Goal: Transaction & Acquisition: Subscribe to service/newsletter

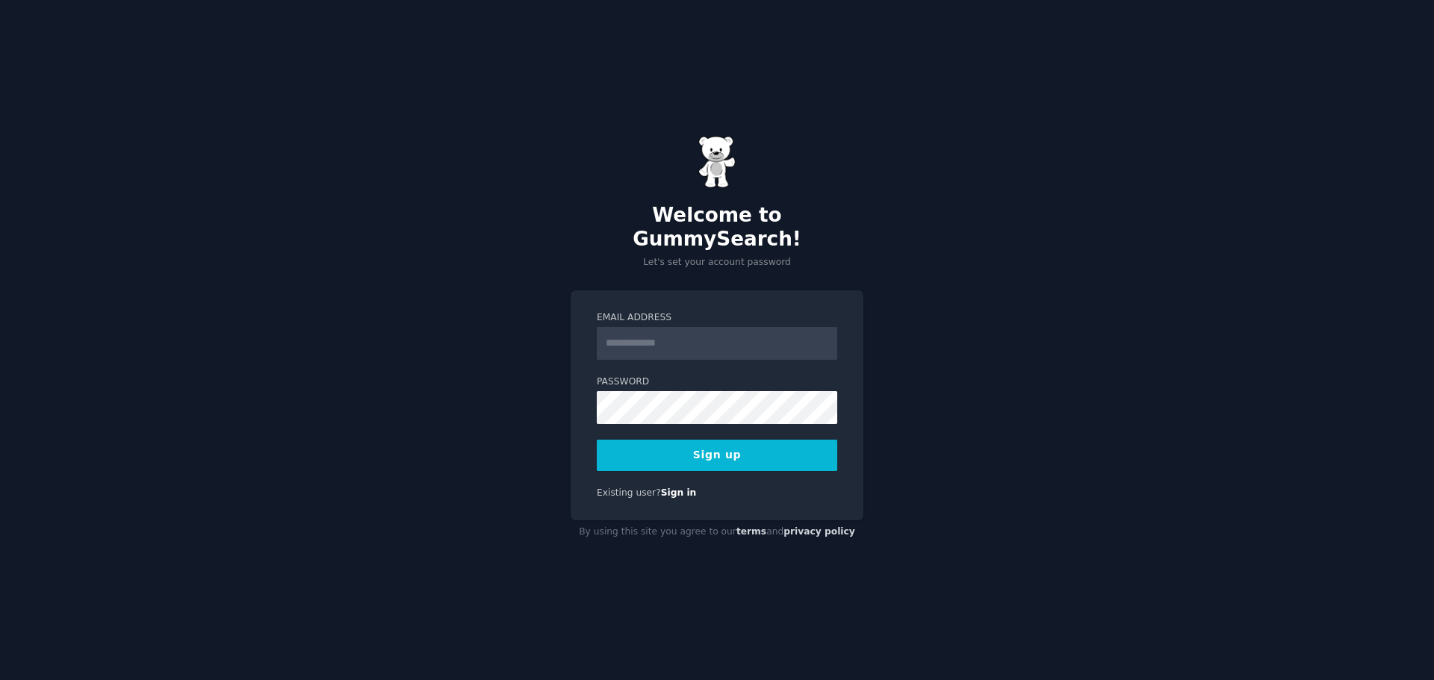
click at [626, 329] on input "Email Address" at bounding box center [717, 343] width 241 height 33
type input "**********"
click at [721, 444] on button "Sign up" at bounding box center [717, 455] width 241 height 31
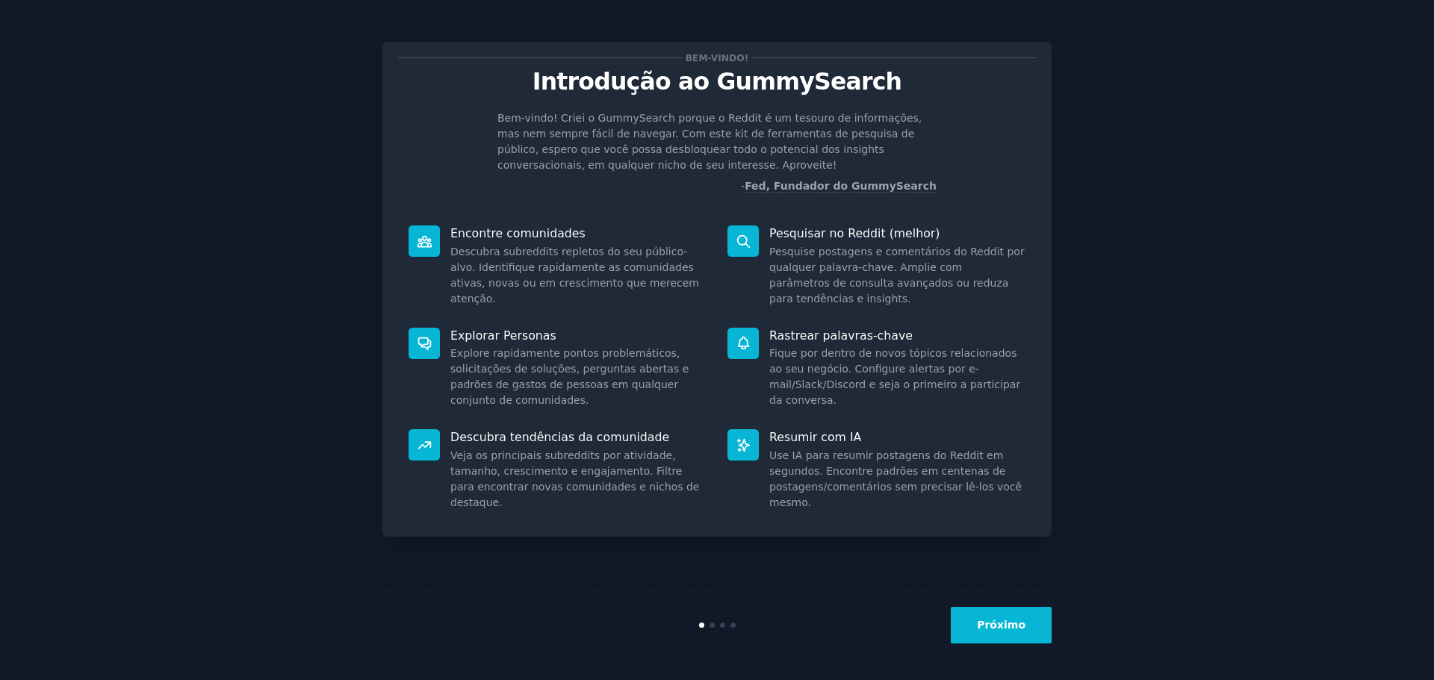
click at [997, 624] on font "Próximo" at bounding box center [1001, 625] width 49 height 12
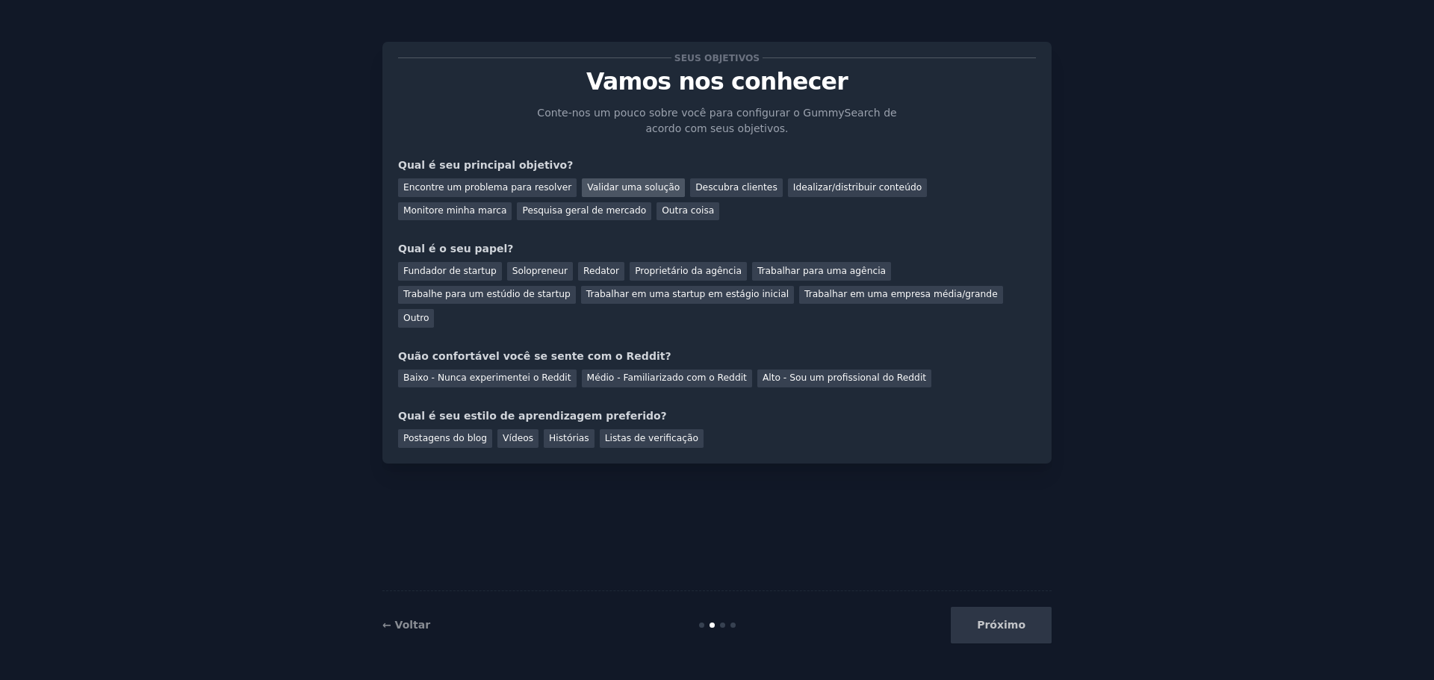
click at [588, 185] on font "Validar uma solução" at bounding box center [633, 187] width 93 height 10
click at [524, 185] on font "Encontre um problema para resolver" at bounding box center [487, 187] width 168 height 10
click at [512, 267] on font "Solopreneur" at bounding box center [539, 271] width 55 height 10
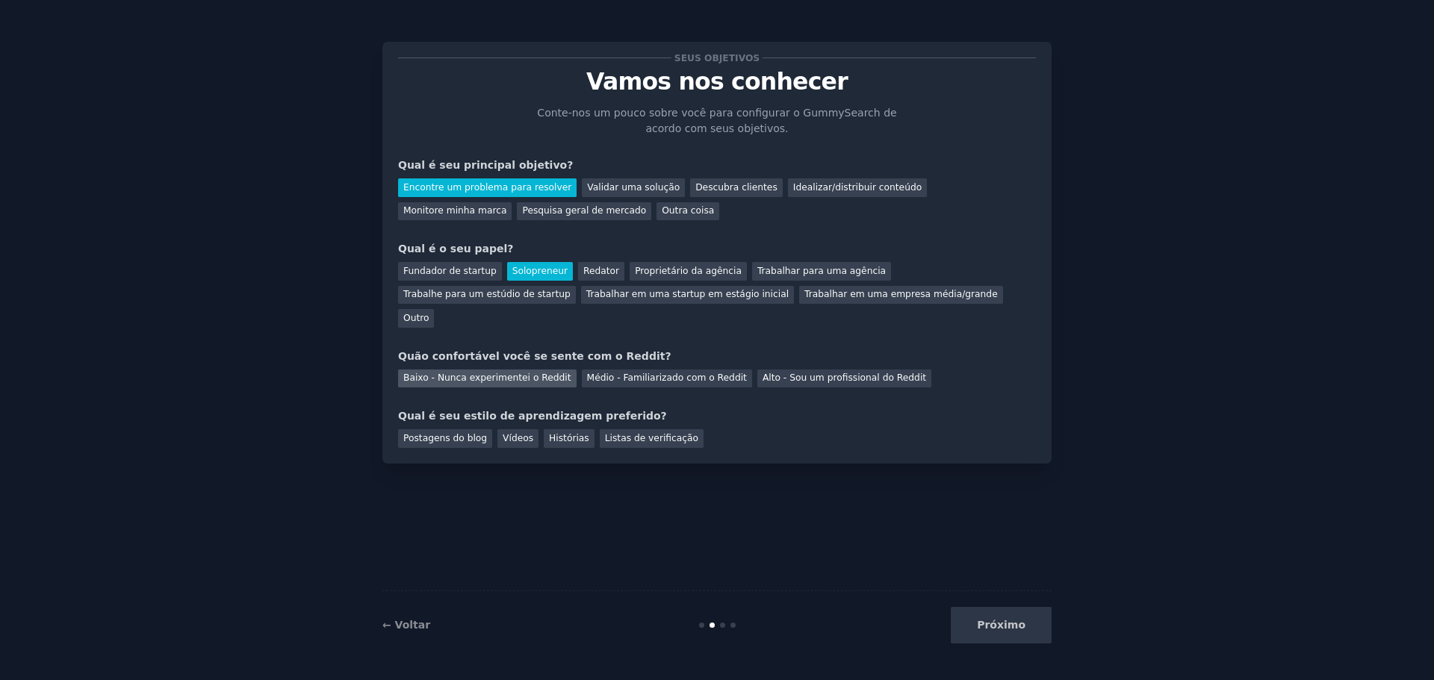
click at [466, 373] on font "Baixo - Nunca experimentei o Reddit" at bounding box center [487, 378] width 168 height 10
click at [610, 433] on font "Listas de verificação" at bounding box center [651, 438] width 93 height 10
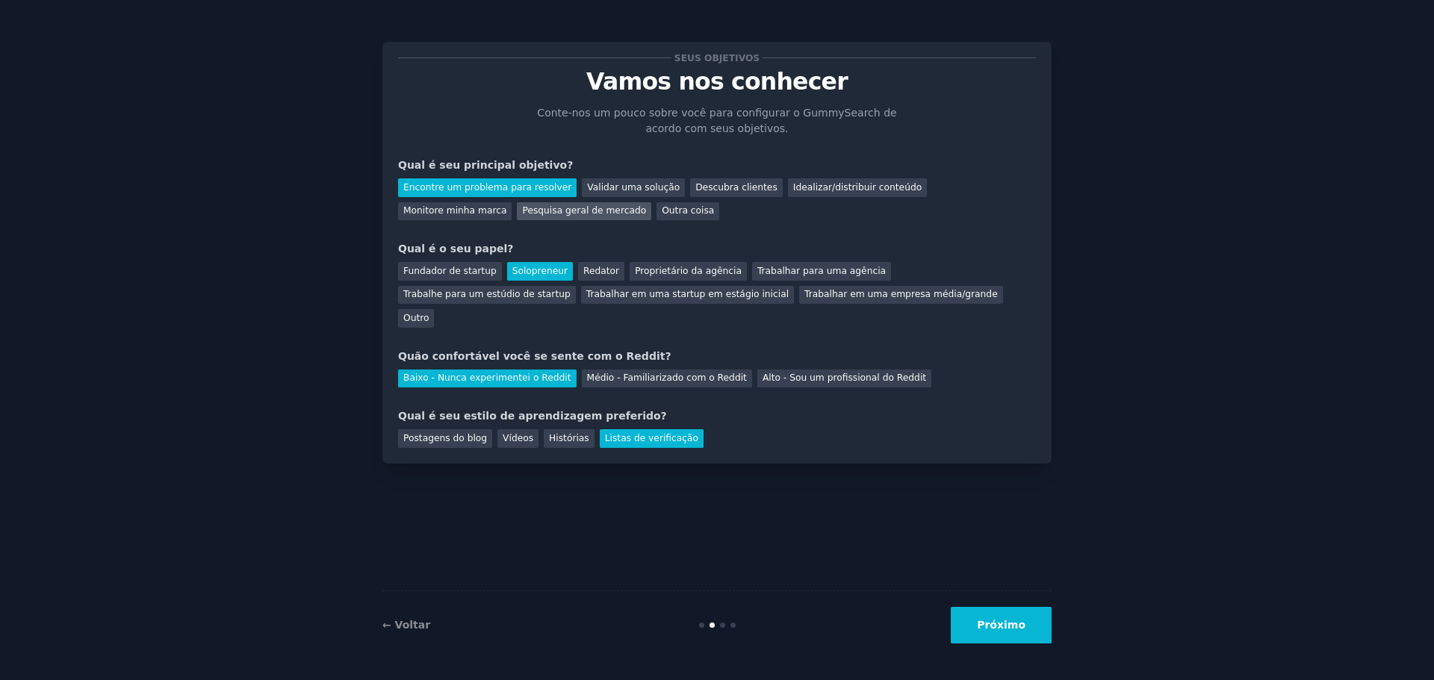
click at [522, 208] on font "Pesquisa geral de mercado" at bounding box center [584, 210] width 124 height 10
click at [465, 183] on font "Encontre um problema para resolver" at bounding box center [487, 187] width 168 height 10
click at [986, 616] on button "Próximo" at bounding box center [1001, 625] width 101 height 37
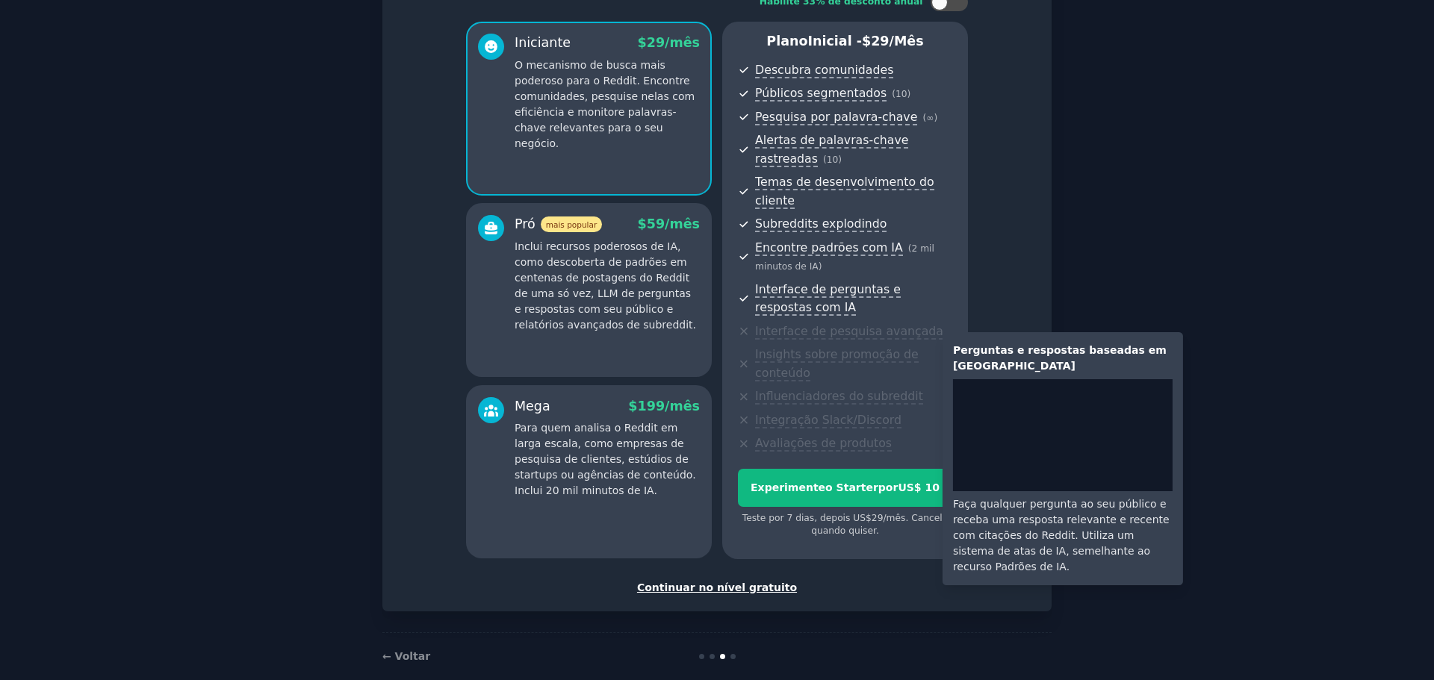
scroll to position [114, 0]
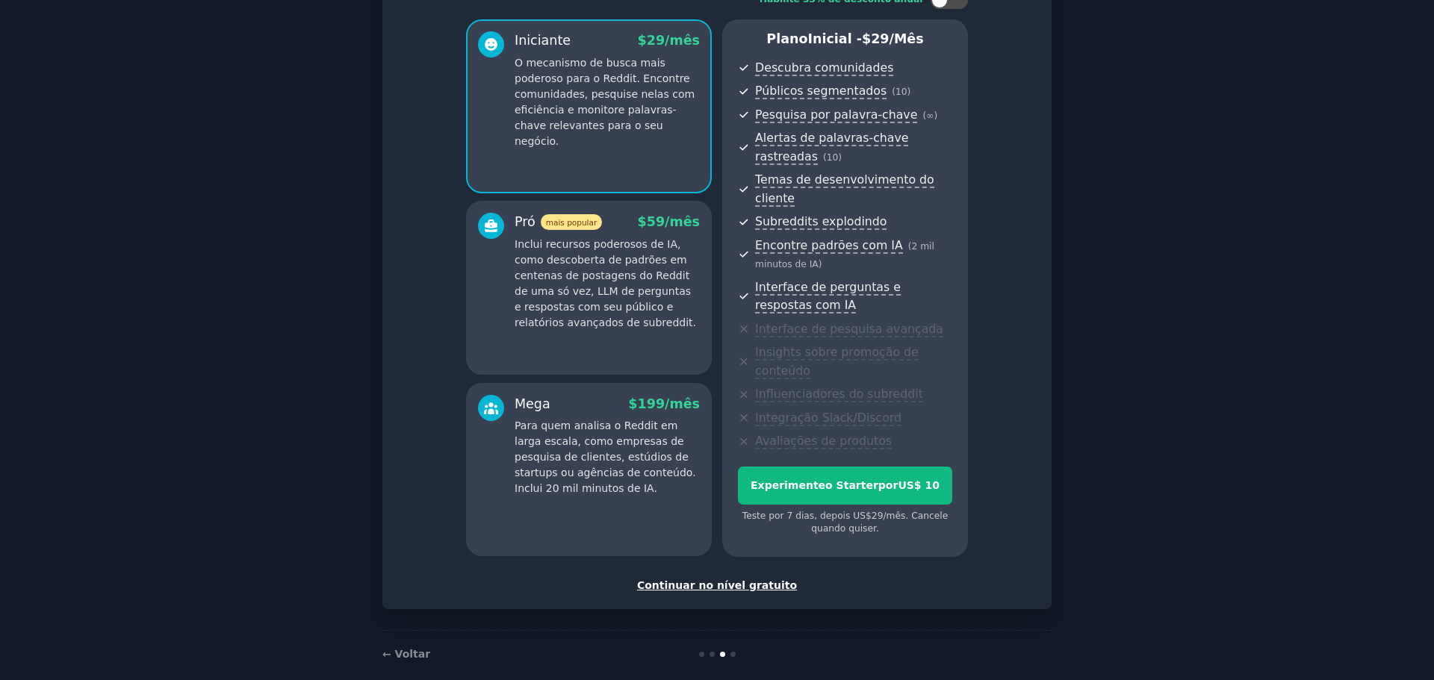
click at [712, 580] on font "Continuar no nível gratuito" at bounding box center [717, 586] width 160 height 12
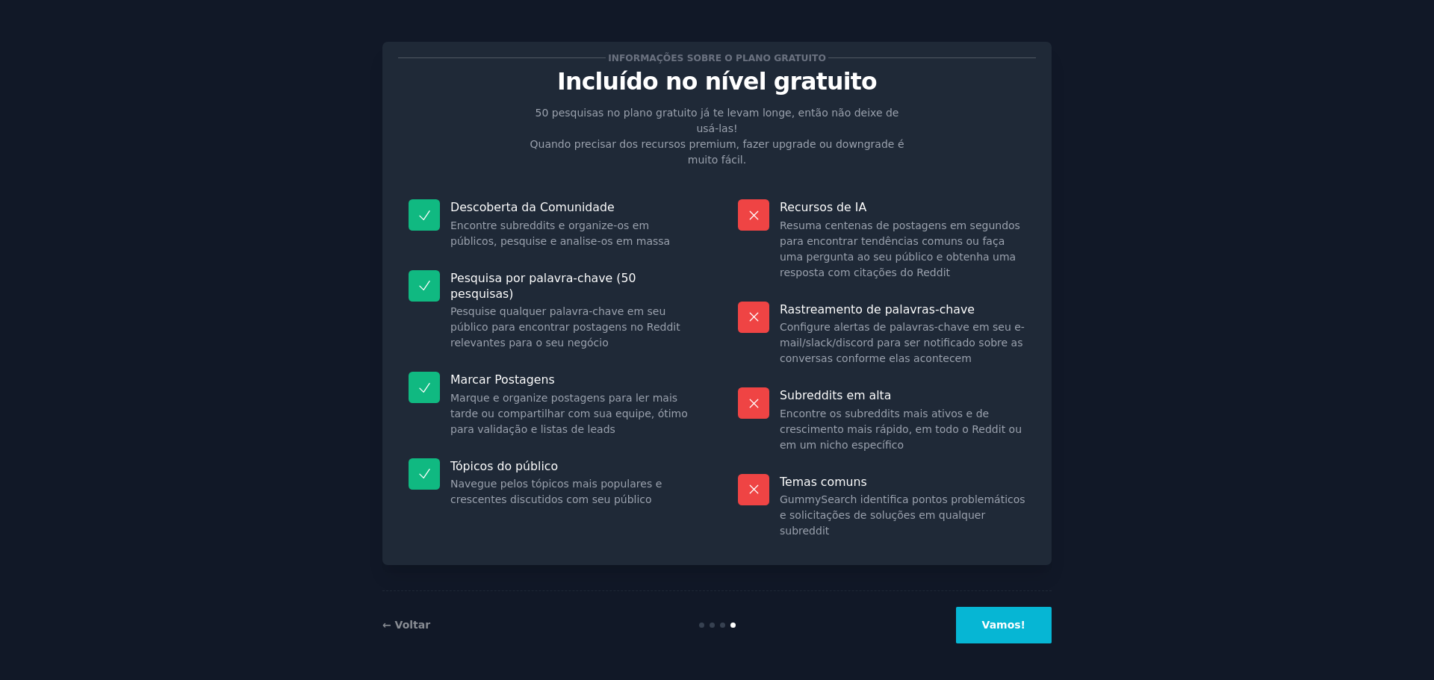
click at [1002, 624] on font "Vamos!" at bounding box center [1003, 625] width 43 height 12
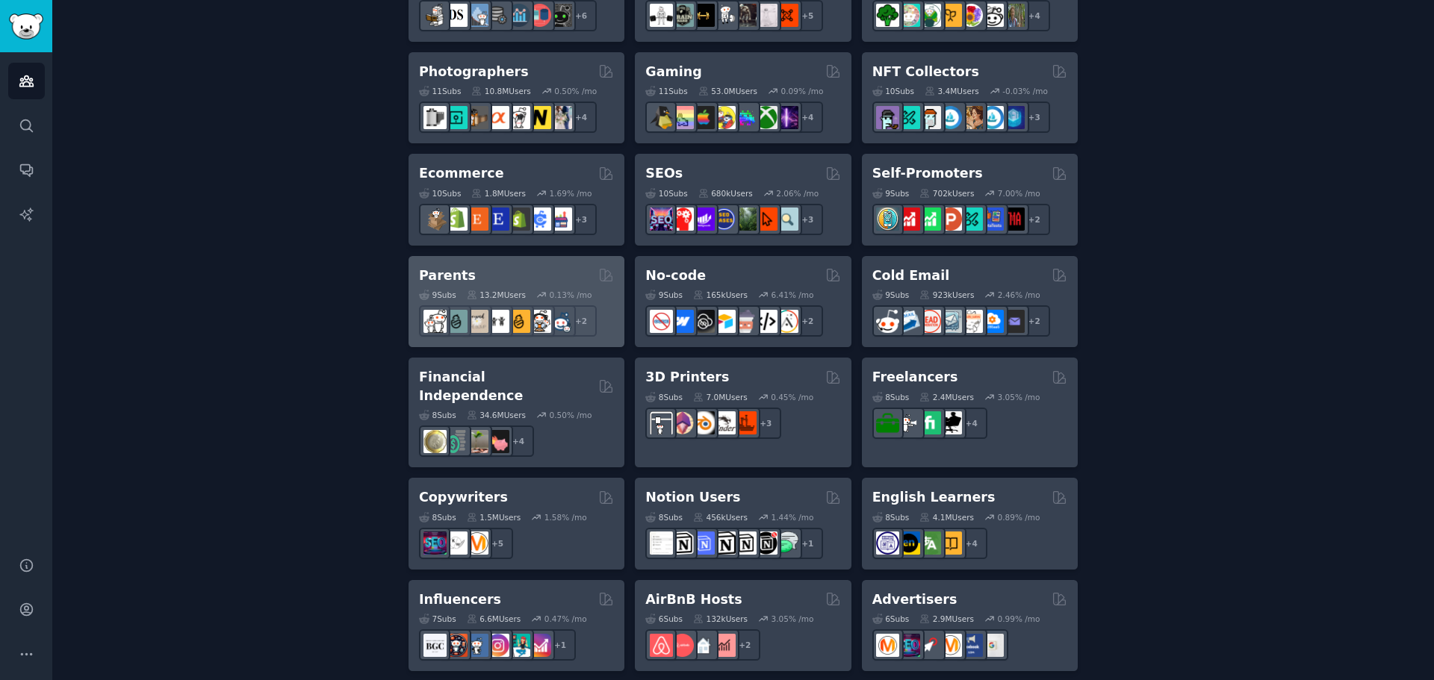
scroll to position [814, 0]
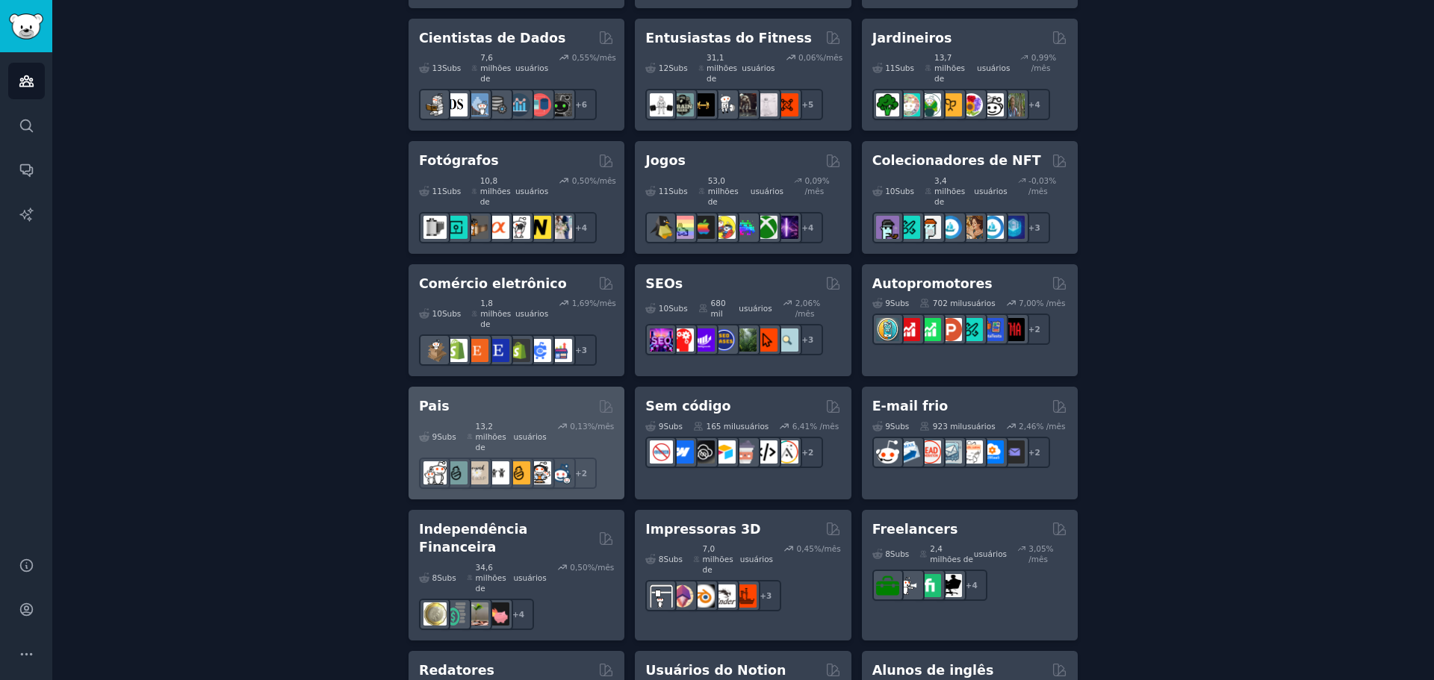
click at [503, 397] on div "Pais Com curadoria de GummySearch" at bounding box center [516, 406] width 195 height 19
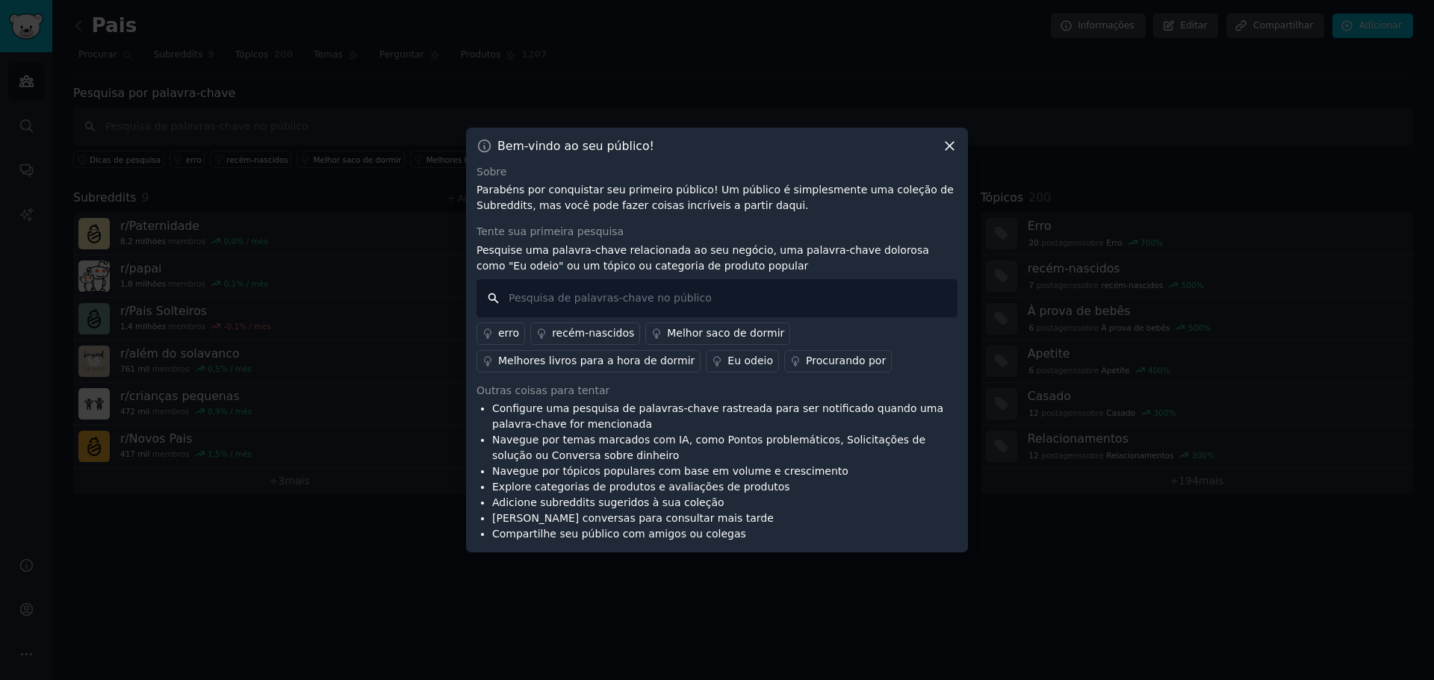
click at [533, 298] on input "text" at bounding box center [717, 298] width 481 height 38
type input "histórias infantis"
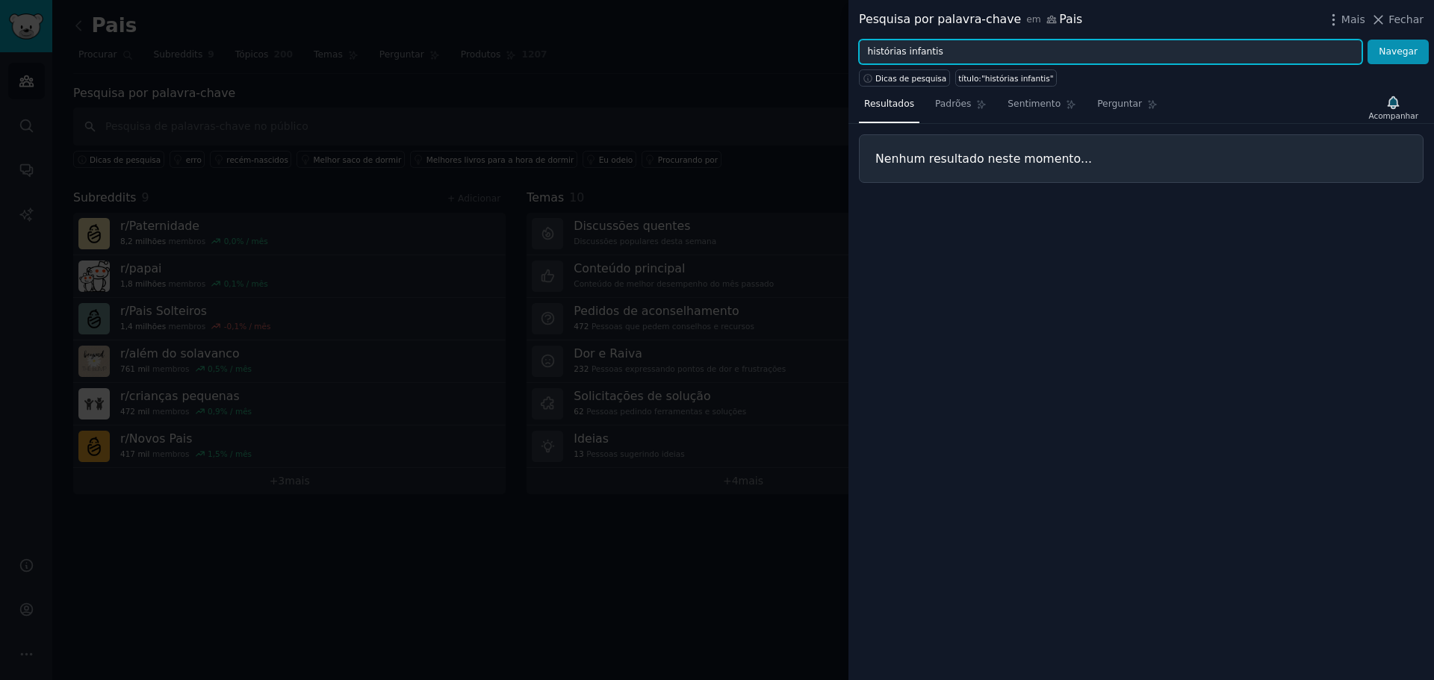
drag, startPoint x: 902, startPoint y: 52, endPoint x: 1015, endPoint y: 52, distance: 113.5
click at [1015, 52] on input "histórias infantis" at bounding box center [1110, 52] width 503 height 25
type input "histórias"
click at [1368, 40] on button "Navegar" at bounding box center [1398, 52] width 61 height 25
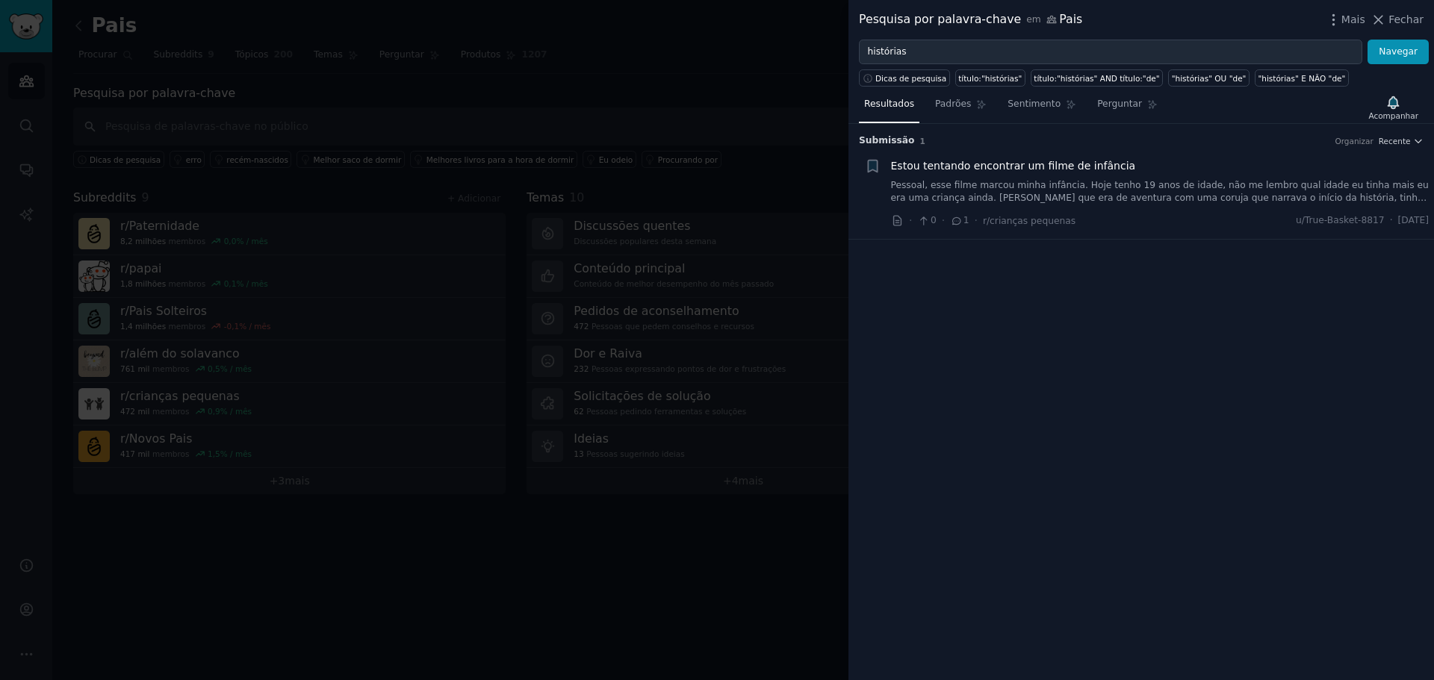
click at [1299, 193] on font "Pessoal, esse filme marcou minha infância. Hoje tenho 19 anos de idade, não me …" at bounding box center [1160, 205] width 538 height 50
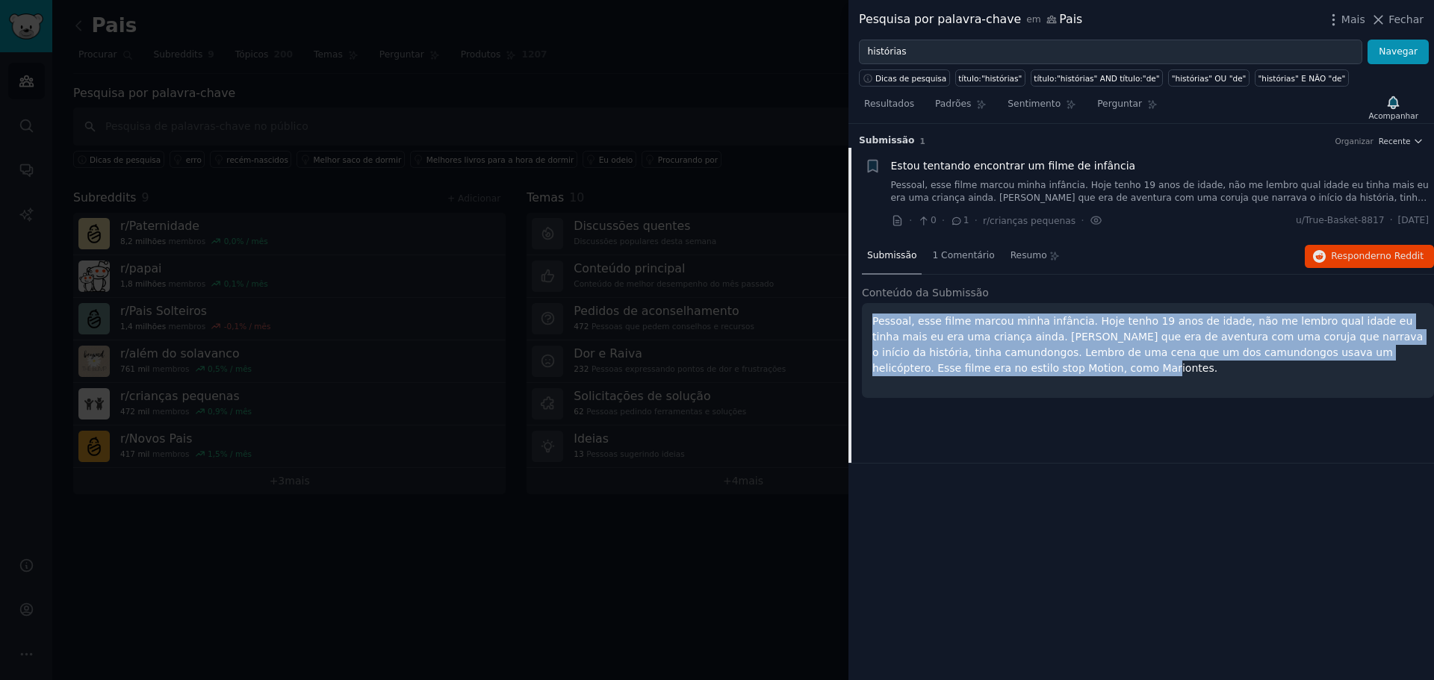
drag, startPoint x: 999, startPoint y: 369, endPoint x: 870, endPoint y: 321, distance: 137.1
click at [870, 321] on div "Pessoal, esse filme marcou minha infância. Hoje tenho 19 anos de idade, não me …" at bounding box center [1148, 350] width 572 height 95
copy font "Pessoal, esse filme marcou minha infância. Hoje tenho 19 anos de idade, não me …"
click at [1386, 17] on icon at bounding box center [1379, 20] width 16 height 16
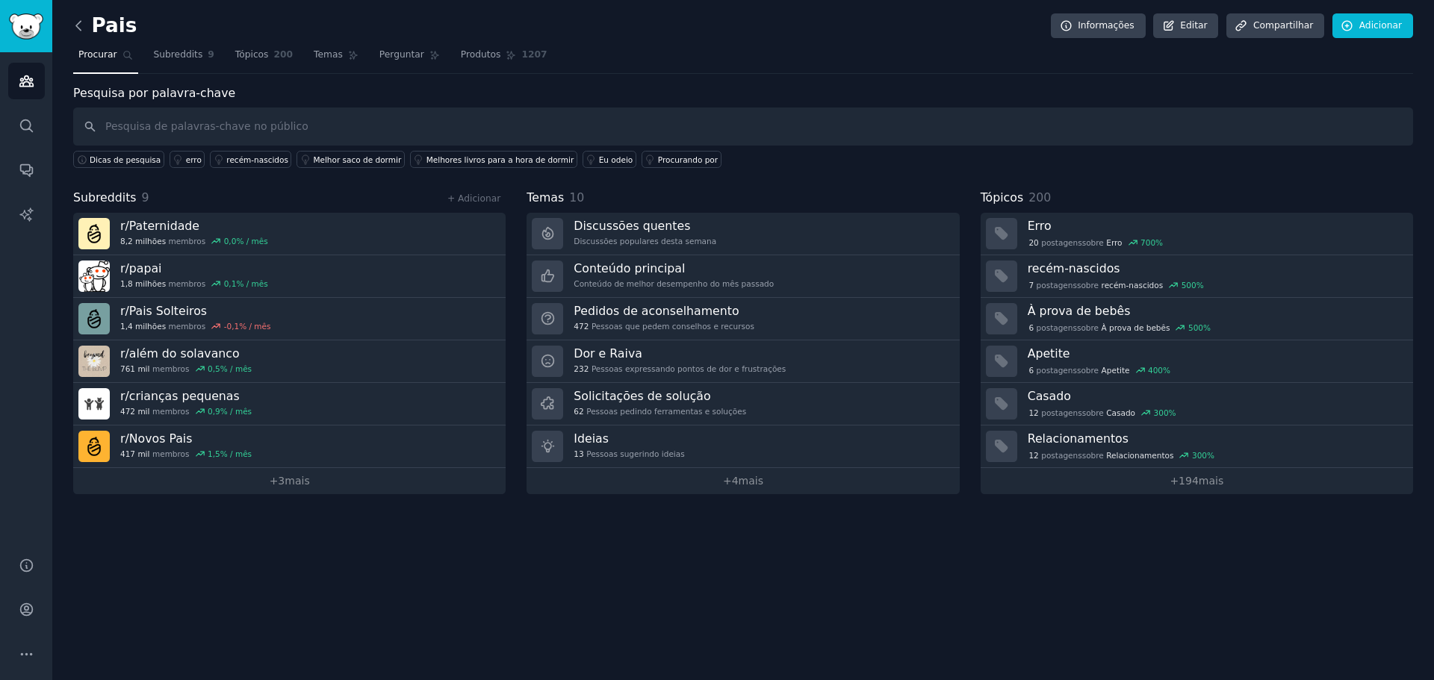
click at [77, 25] on icon at bounding box center [78, 25] width 4 height 9
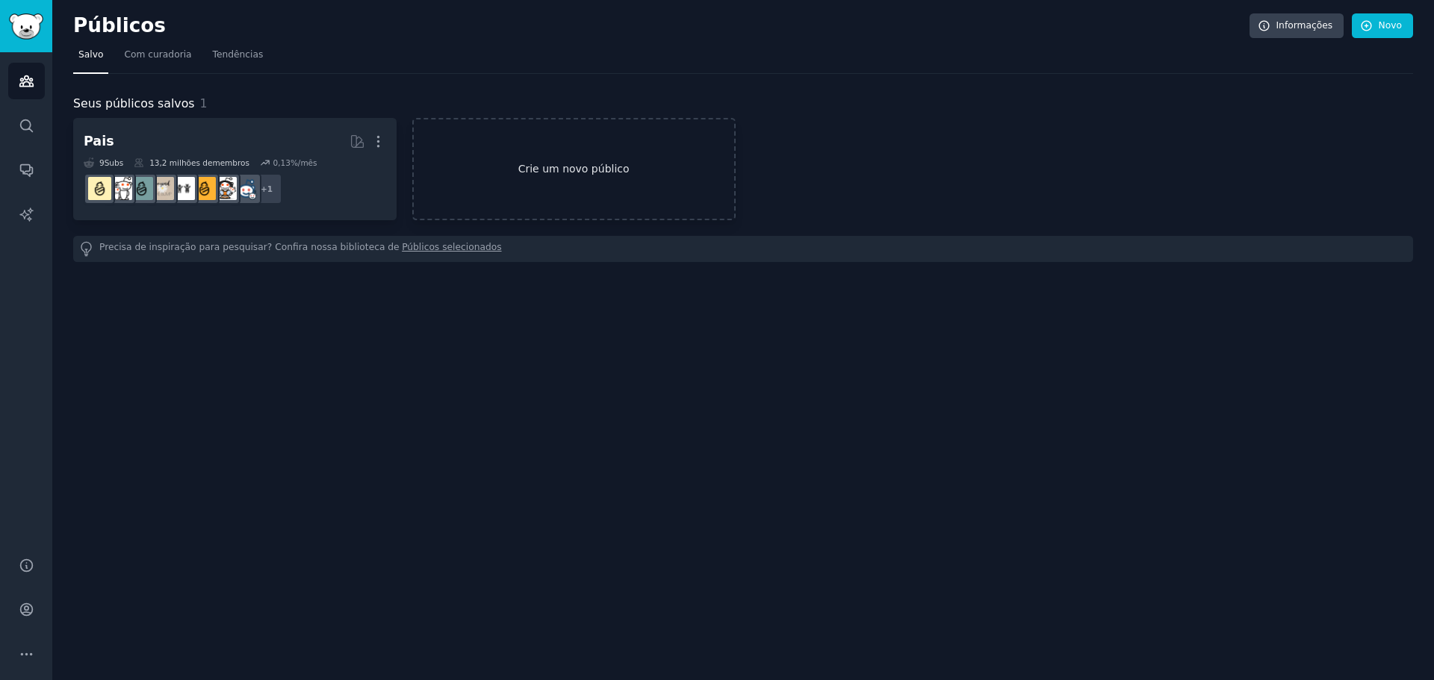
click at [549, 178] on link "Crie um novo público" at bounding box center [573, 169] width 323 height 102
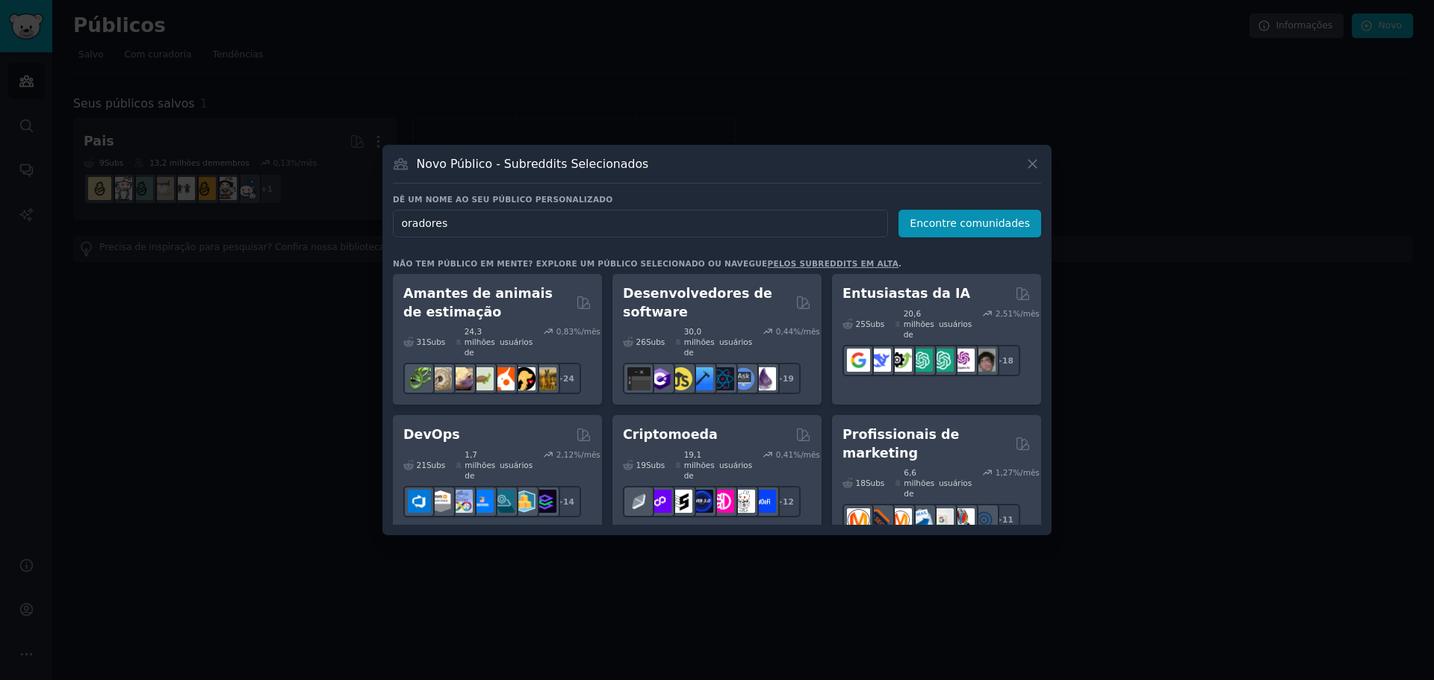
click at [454, 223] on input "oradores" at bounding box center [640, 224] width 495 height 28
type input "o"
drag, startPoint x: 484, startPoint y: 226, endPoint x: 249, endPoint y: 218, distance: 234.7
click at [249, 218] on div "​ Novo Público - Subreddits Selecionados Dê um nome ao seu público personalizad…" at bounding box center [717, 340] width 1424 height 680
type input "falar em público"
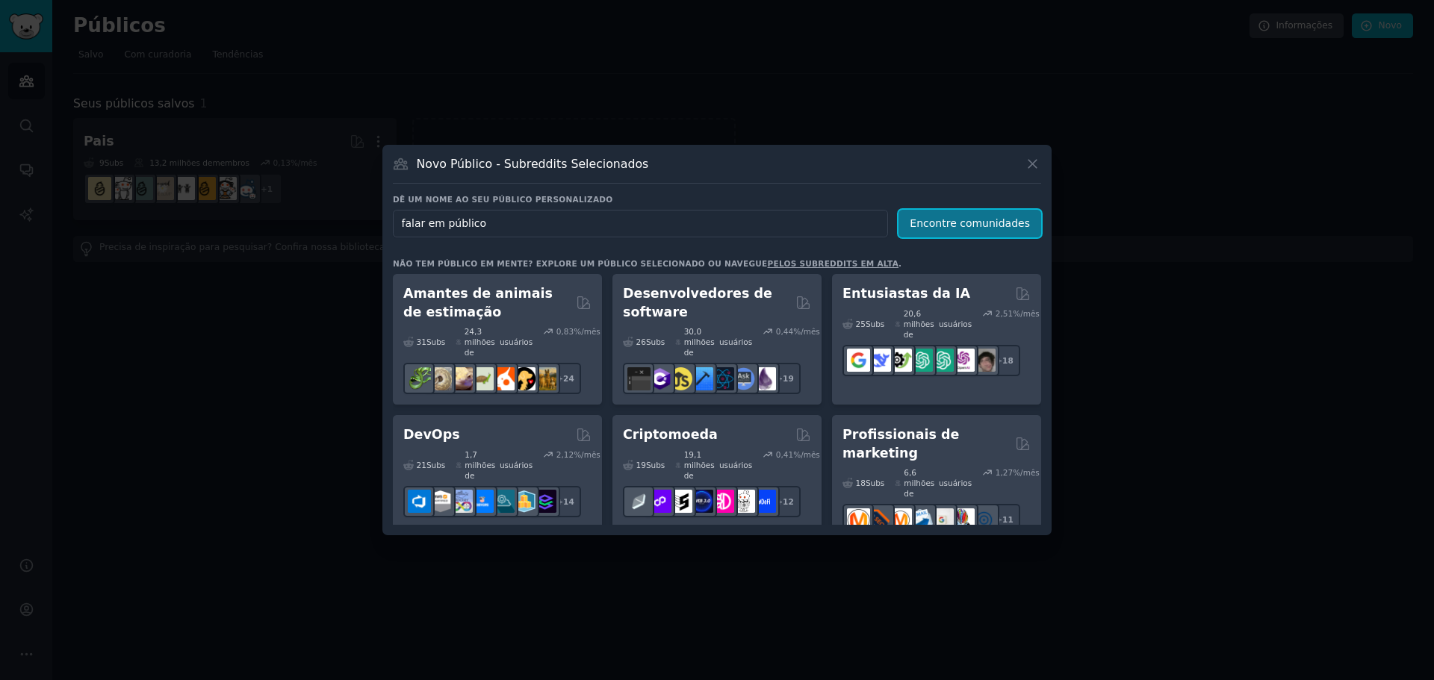
click at [940, 217] on font "Encontre comunidades" at bounding box center [970, 223] width 120 height 12
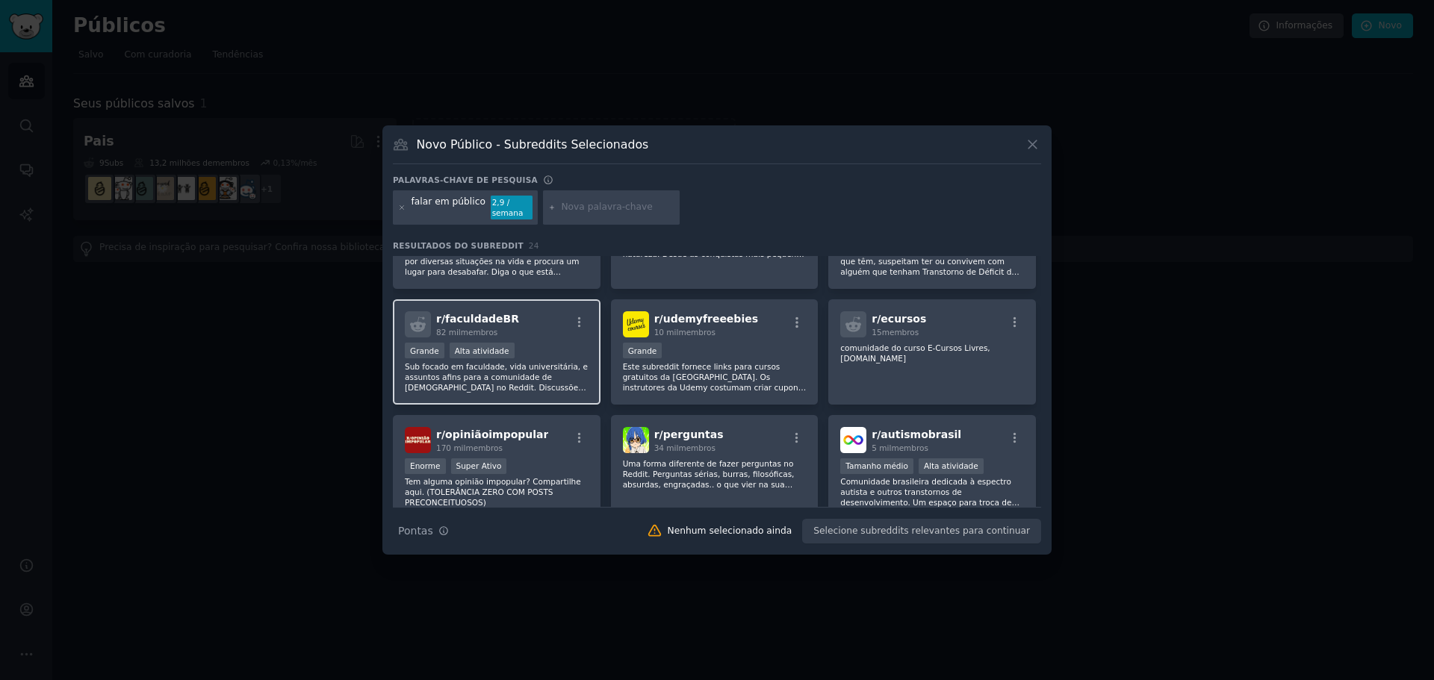
scroll to position [598, 0]
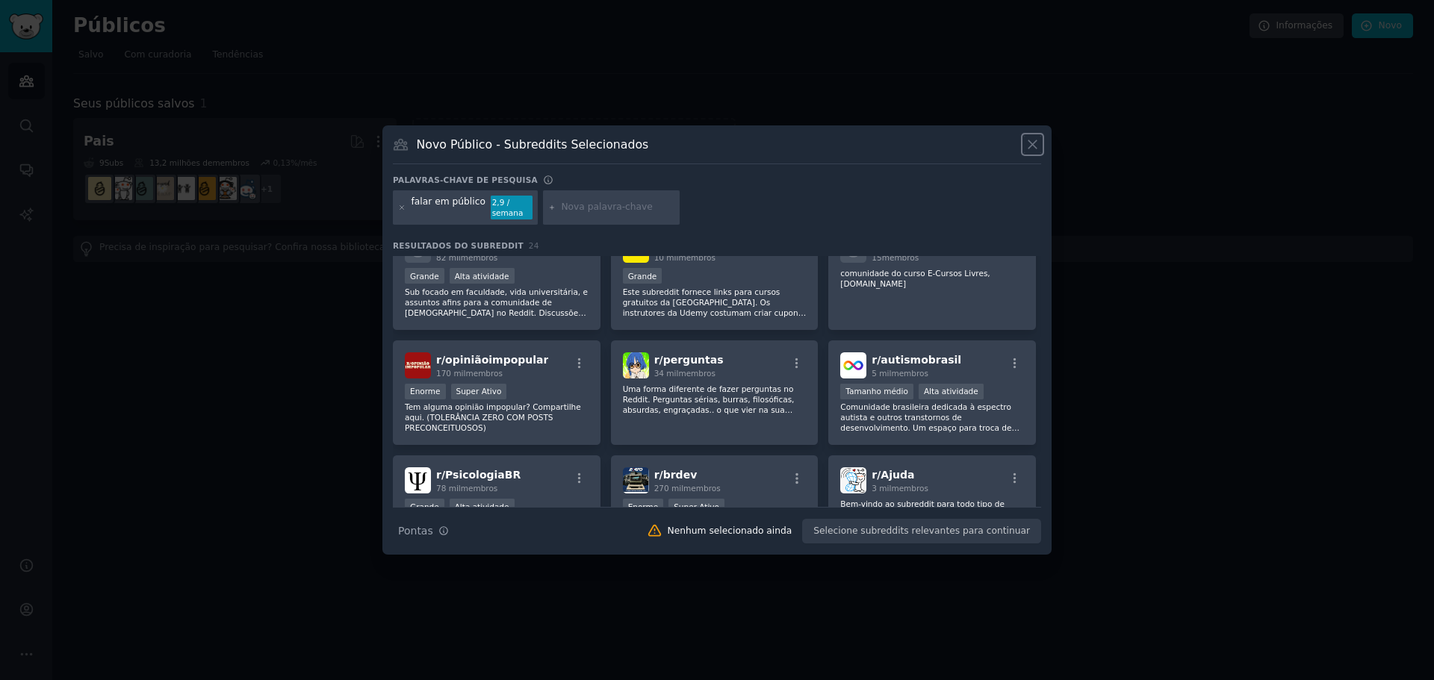
click at [1032, 141] on icon at bounding box center [1033, 145] width 16 height 16
